Goal: Transaction & Acquisition: Purchase product/service

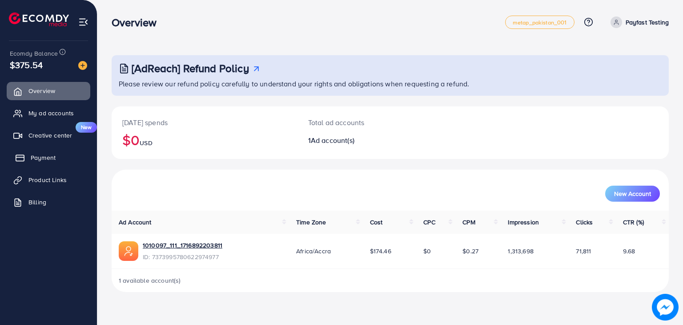
click at [43, 153] on span "Payment" at bounding box center [43, 157] width 25 height 9
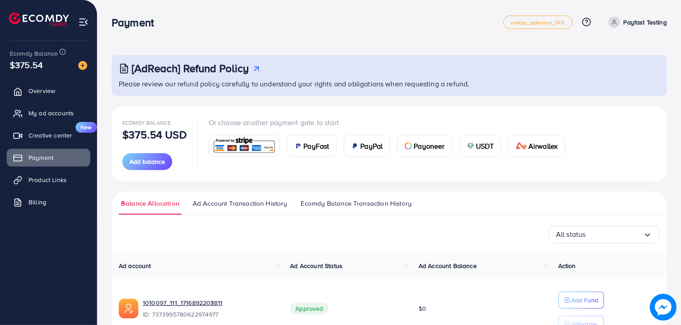
click at [309, 150] on span "PayFast" at bounding box center [316, 146] width 26 height 11
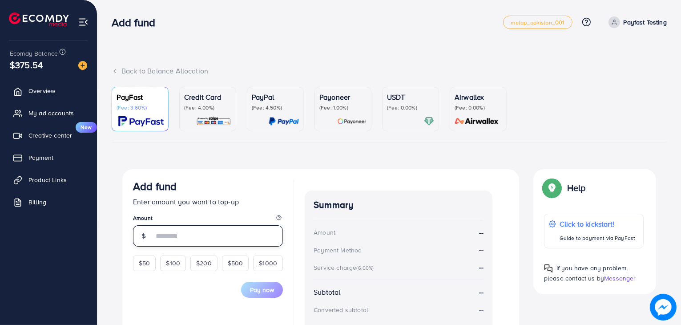
click at [211, 236] on input "number" at bounding box center [217, 235] width 129 height 21
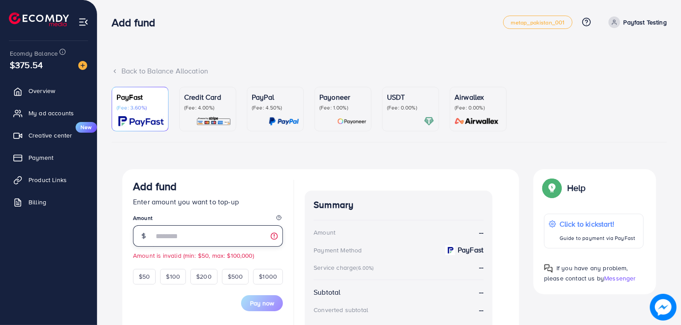
type input "*"
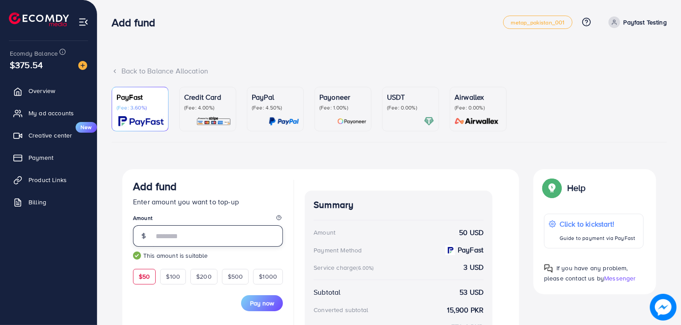
scroll to position [110, 0]
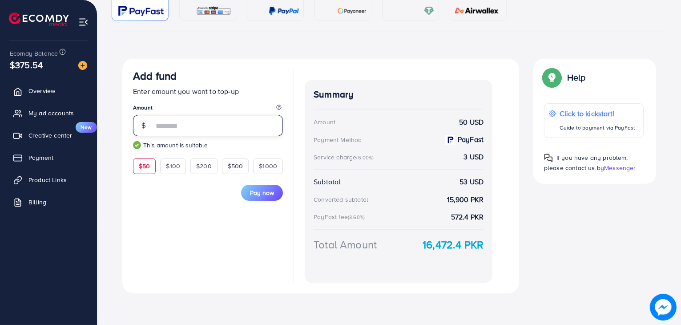
type input "*"
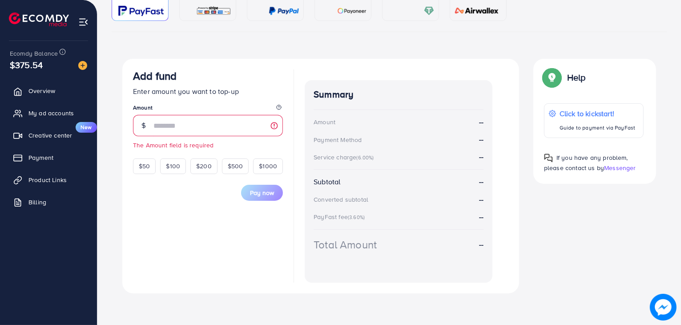
click at [454, 54] on div "PayFast (Fee: 3.60%) Credit Card (Fee: 4.00%) PayPal (Fee: 4.50%) Payoneer (Fee…" at bounding box center [389, 138] width 555 height 324
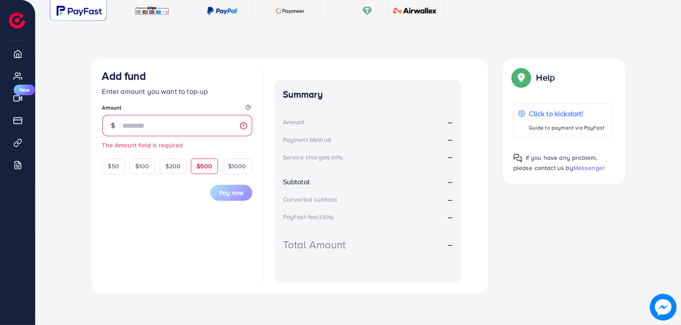
click at [215, 168] on div "$500" at bounding box center [204, 165] width 27 height 15
type input "***"
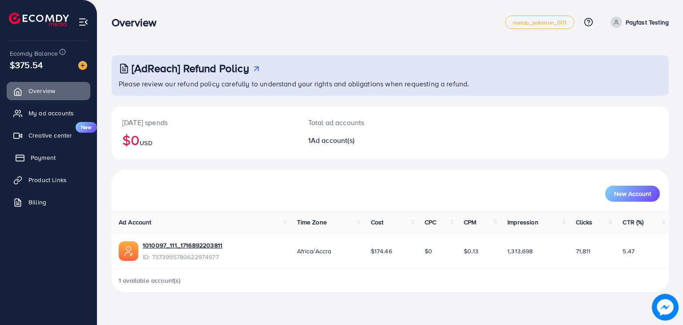
click at [36, 156] on span "Payment" at bounding box center [43, 157] width 25 height 9
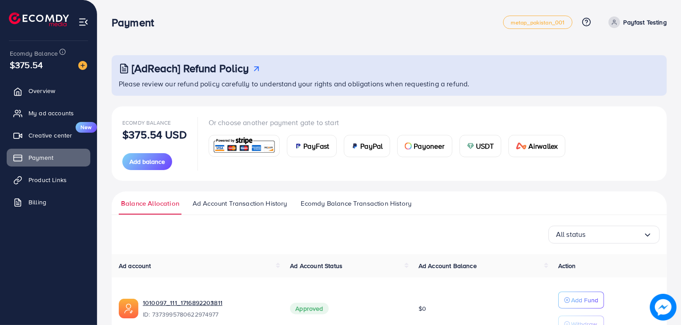
click at [312, 145] on span "PayFast" at bounding box center [316, 146] width 26 height 11
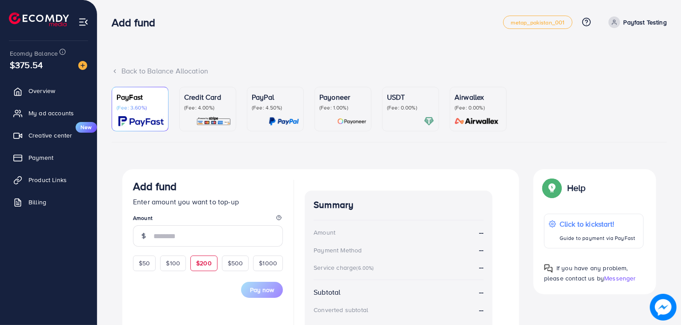
scroll to position [89, 0]
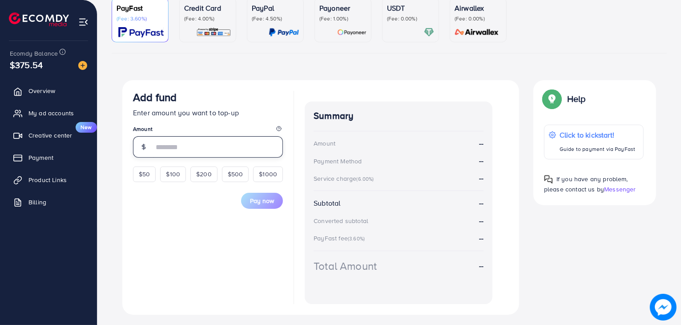
click at [154, 144] on input "number" at bounding box center [217, 146] width 129 height 21
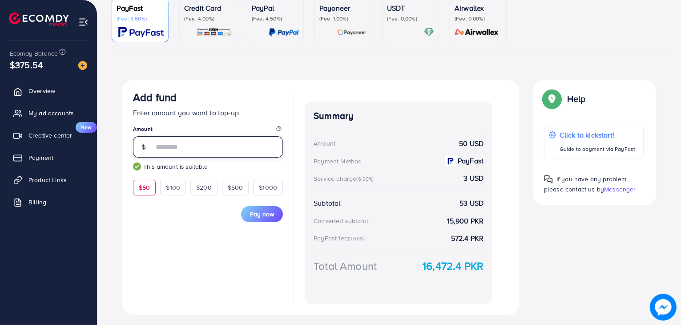
type input "*"
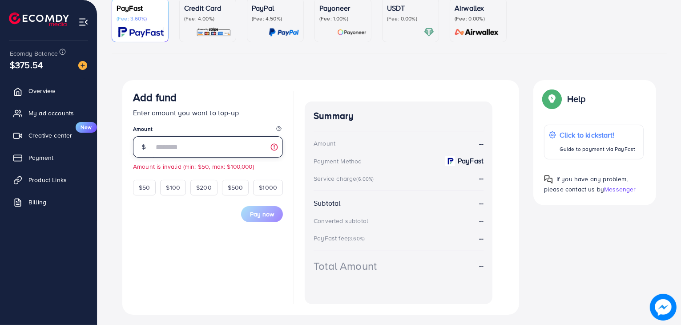
type input "***"
